Goal: Find specific page/section: Find specific page/section

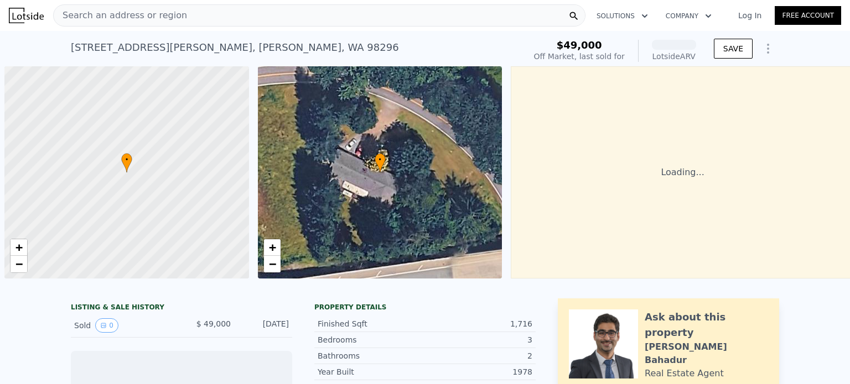
scroll to position [0, 4]
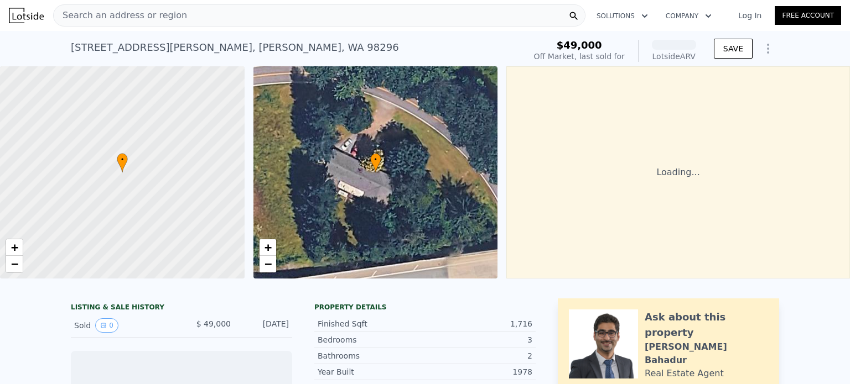
click at [269, 18] on div "Search an address or region" at bounding box center [319, 15] width 532 height 22
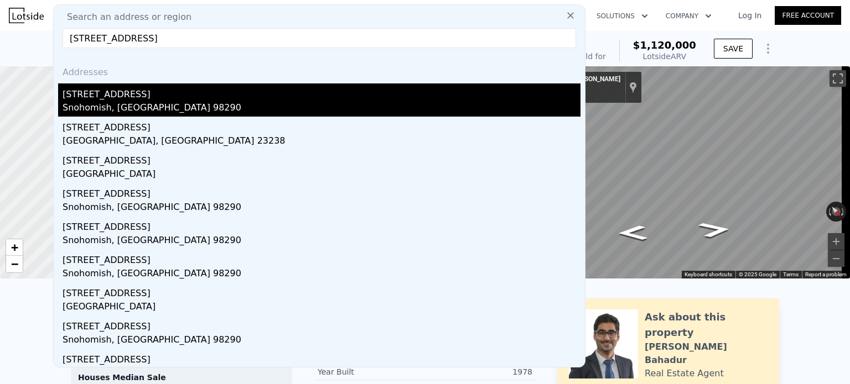
type input "[STREET_ADDRESS]"
click at [138, 97] on div "[STREET_ADDRESS]" at bounding box center [322, 93] width 518 height 18
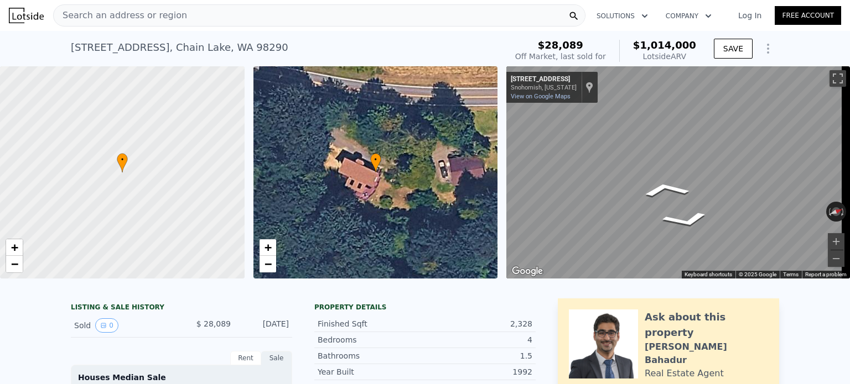
click at [496, 157] on div "• + − • + − ← Move left → Move right ↑ Move up ↓ Move down + Zoom in - Zoom out…" at bounding box center [425, 172] width 850 height 212
click at [155, 207] on div "• + − • + − ← Move left → Move right ↑ Move up ↓ Move down + Zoom in - Zoom out…" at bounding box center [425, 172] width 850 height 212
